Goal: Information Seeking & Learning: Learn about a topic

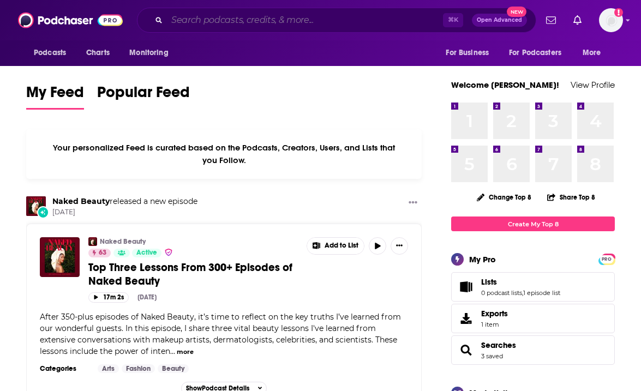
click at [358, 27] on input "Search podcasts, credits, & more..." at bounding box center [305, 19] width 276 height 17
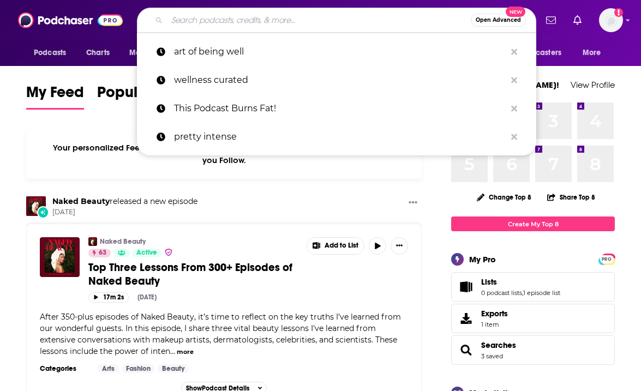
paste input "The Ultimate Human with [PERSON_NAME]"
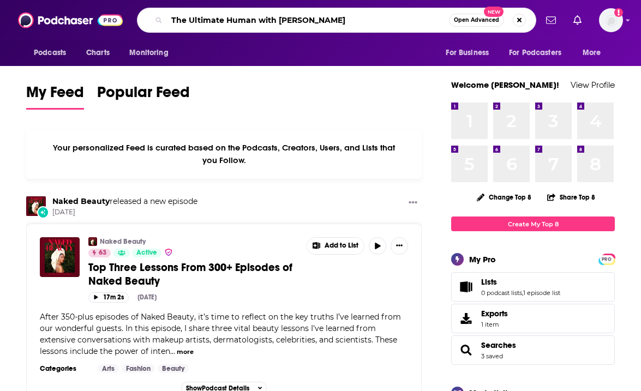
type input "The Ultimate Human with [PERSON_NAME]"
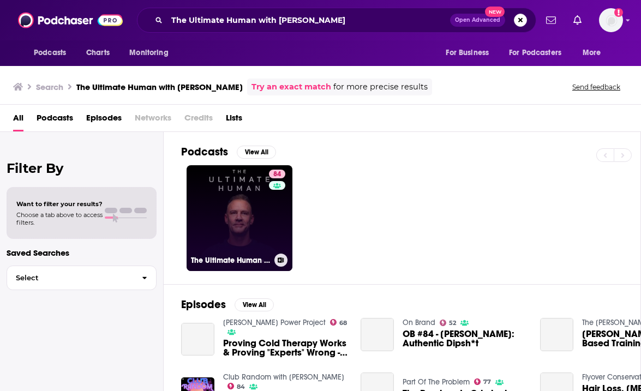
click at [246, 236] on link "84 The Ultimate Human with [PERSON_NAME]" at bounding box center [239, 218] width 106 height 106
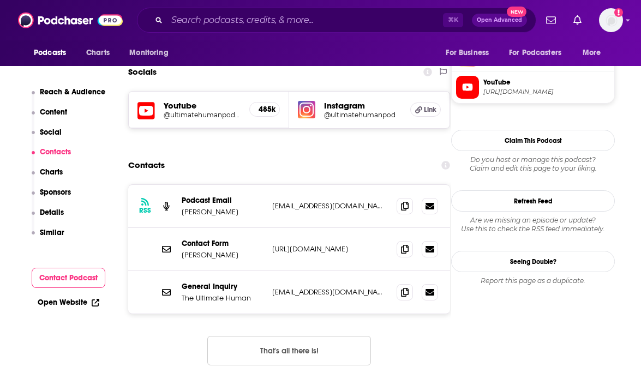
scroll to position [950, 0]
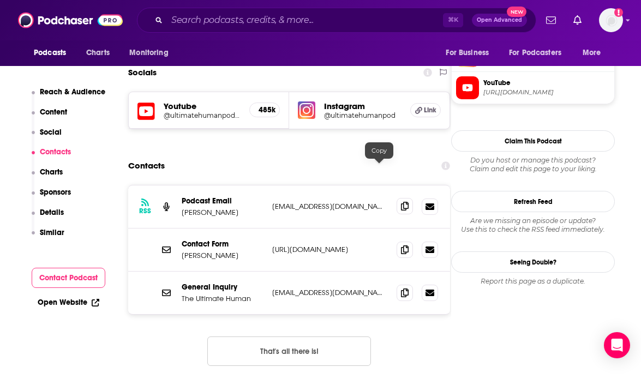
click at [401, 202] on icon at bounding box center [405, 206] width 8 height 9
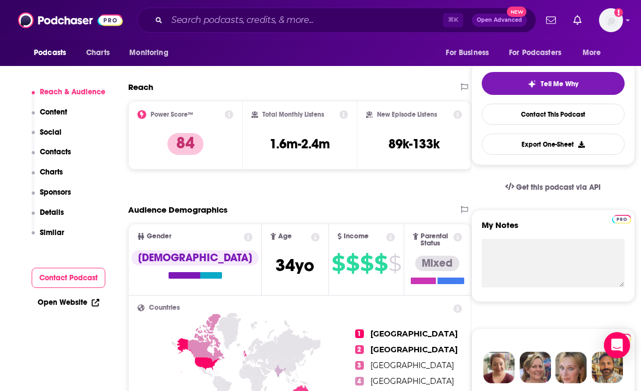
scroll to position [234, 0]
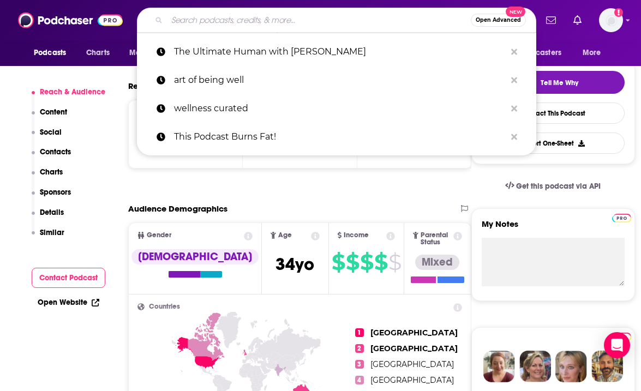
click at [220, 25] on input "Search podcasts, credits, & more..." at bounding box center [319, 19] width 304 height 17
paste input "The Strong [US_STATE] Podcast"
type input "The Strong [US_STATE] Podcast"
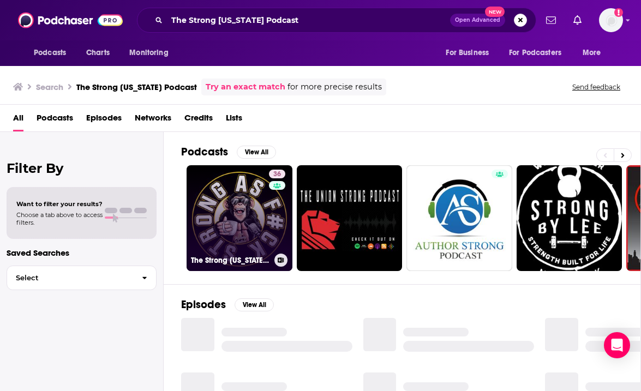
click at [250, 224] on link "36 The Strong [US_STATE] Podcast" at bounding box center [239, 218] width 106 height 106
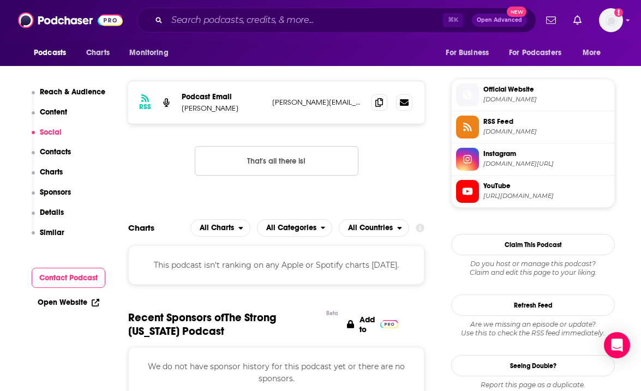
scroll to position [832, 0]
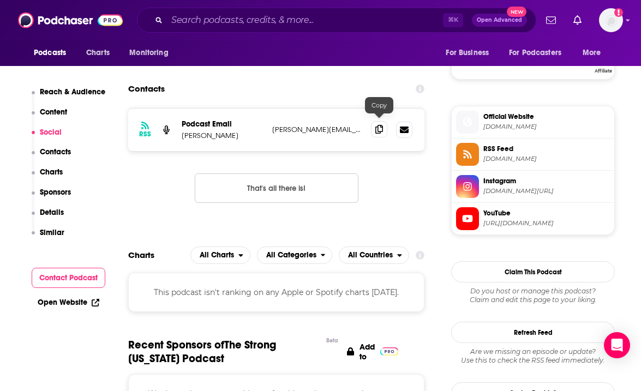
click at [384, 127] on span at bounding box center [379, 129] width 16 height 16
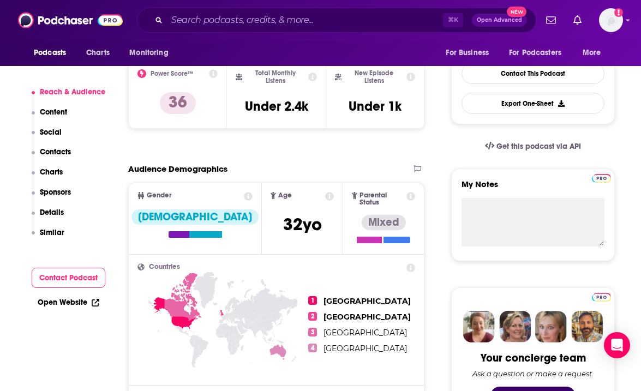
scroll to position [265, 0]
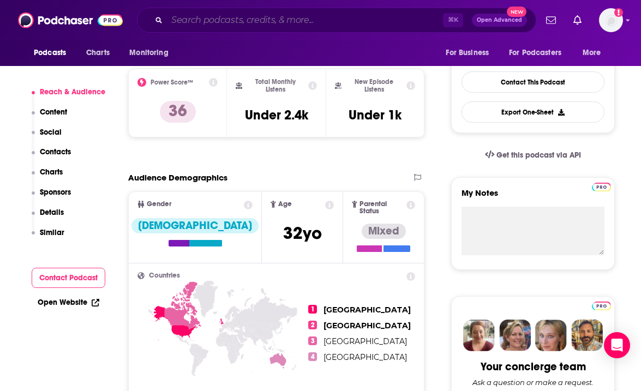
click at [211, 20] on input "Search podcasts, credits, & more..." at bounding box center [305, 19] width 276 height 17
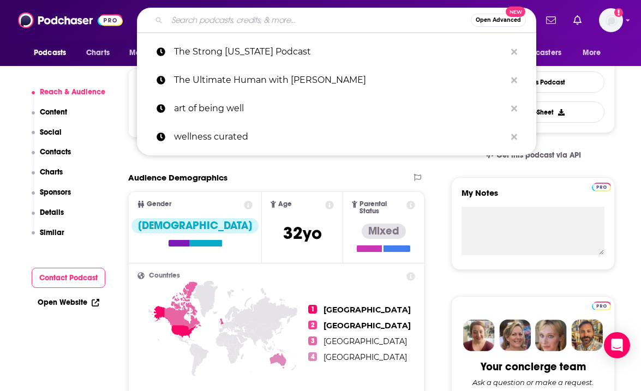
paste input "Move with Heart"
type input "Move with Heart"
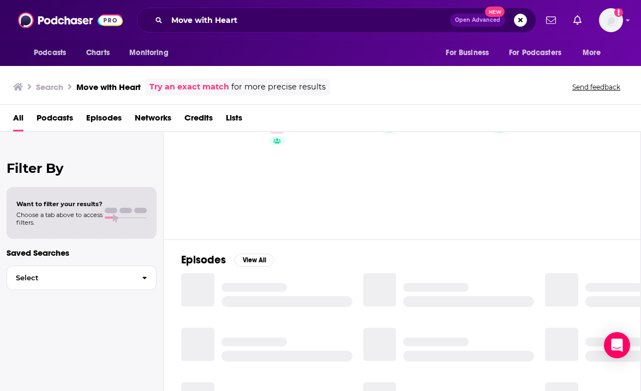
scroll to position [45, 0]
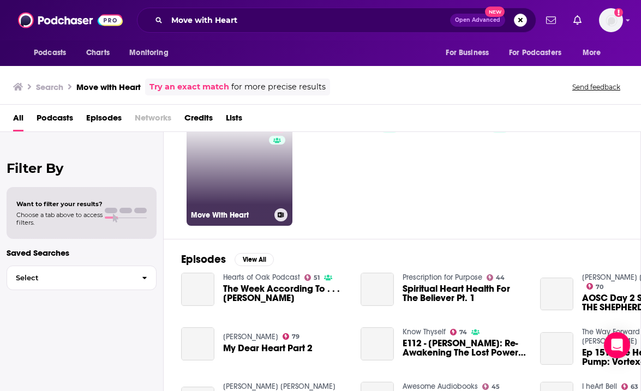
click at [249, 203] on link "67 Move With Heart" at bounding box center [239, 173] width 106 height 106
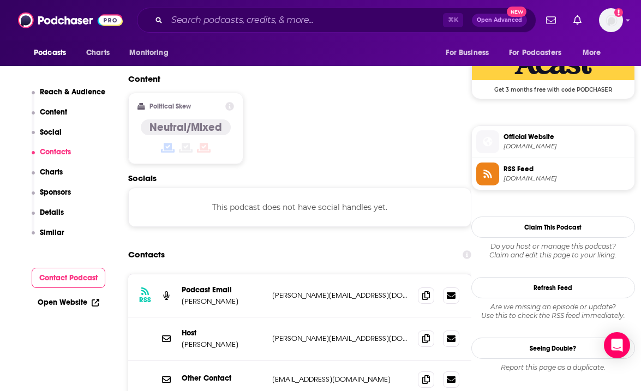
scroll to position [903, 0]
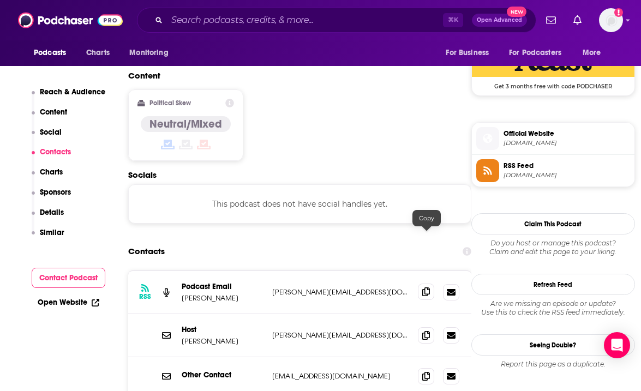
click at [431, 284] on span at bounding box center [426, 292] width 16 height 16
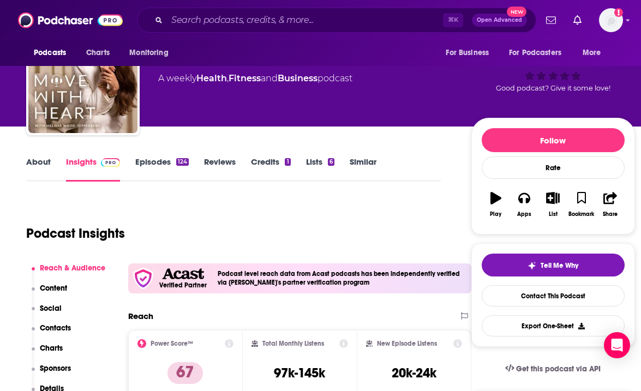
scroll to position [91, 0]
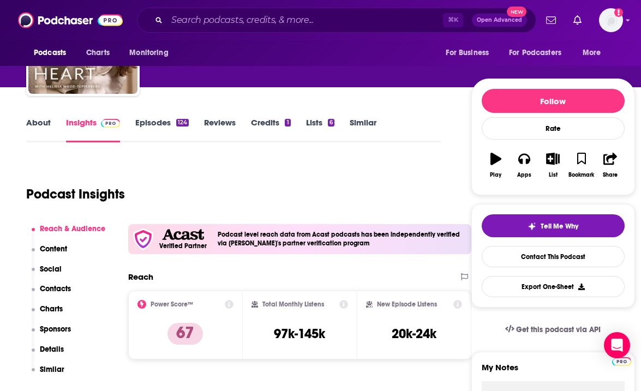
click at [26, 122] on link "About" at bounding box center [38, 129] width 25 height 25
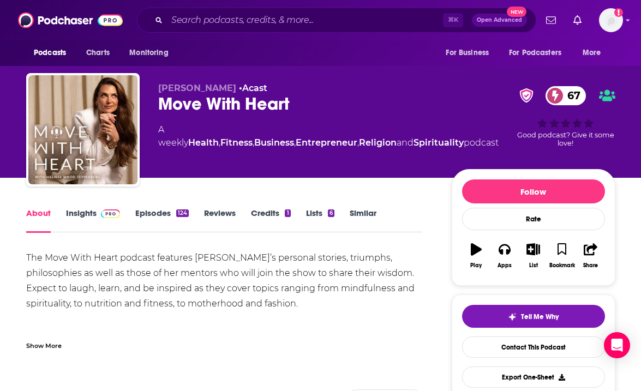
click at [91, 215] on link "Insights" at bounding box center [93, 220] width 54 height 25
